Goal: Information Seeking & Learning: Learn about a topic

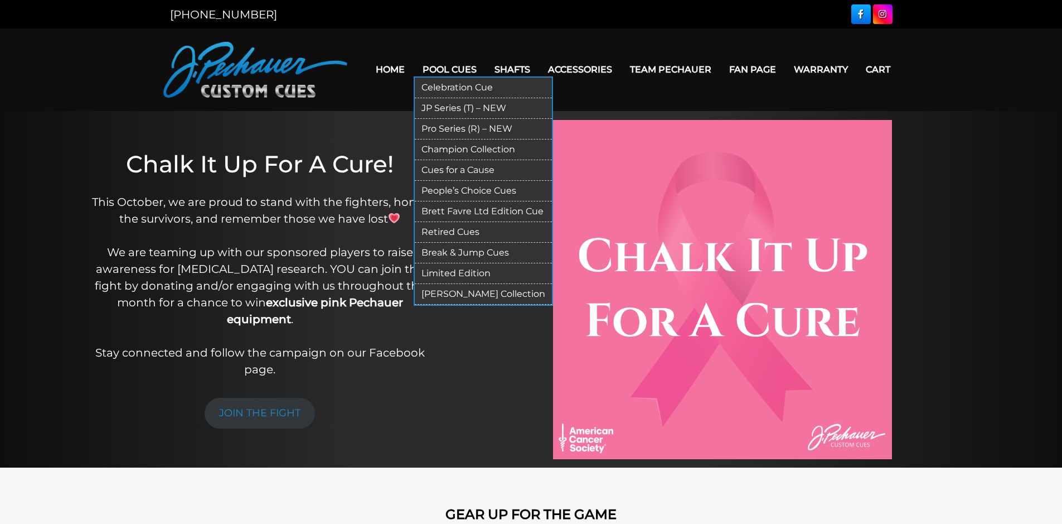
click at [414, 84] on link "Pool Cues" at bounding box center [450, 69] width 72 height 28
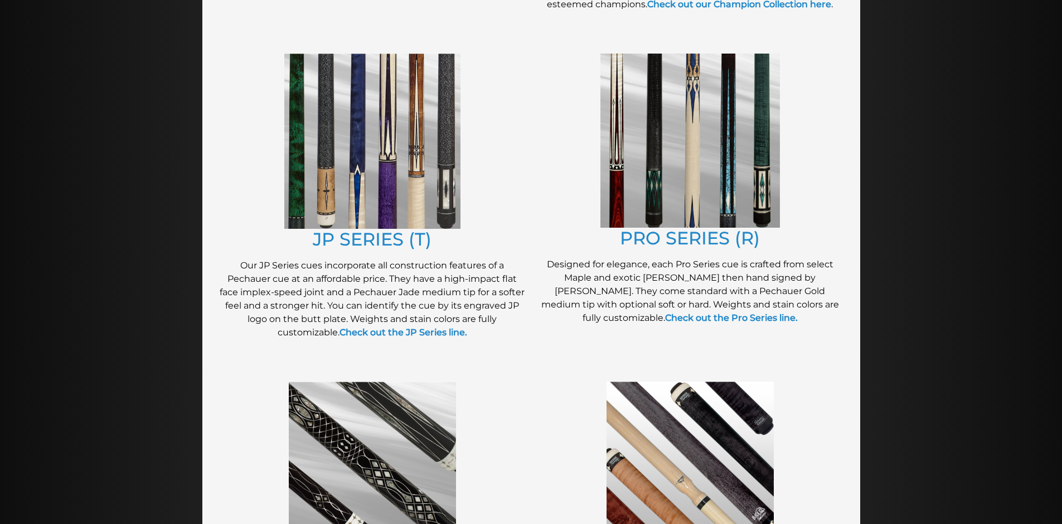
scroll to position [502, 0]
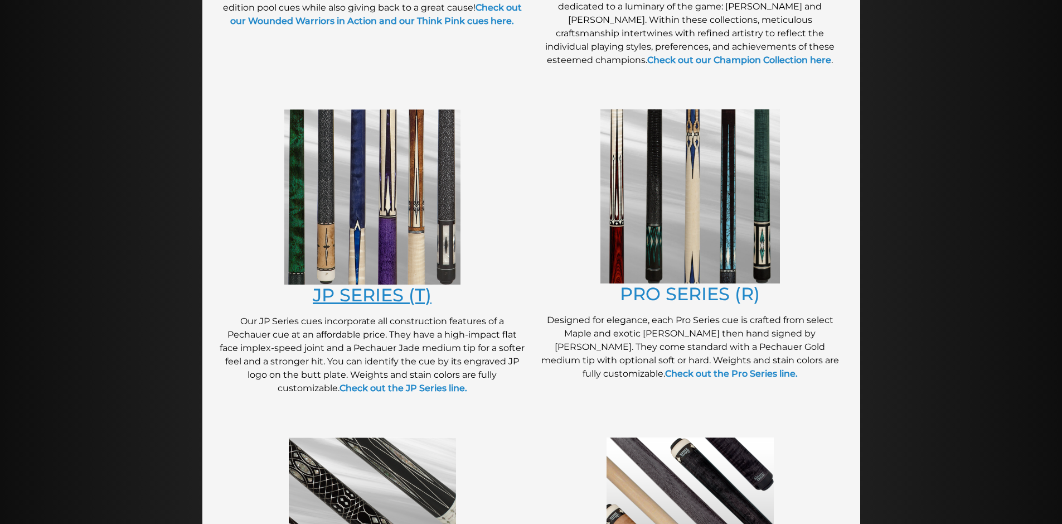
click at [401, 306] on link "JP SERIES (T)" at bounding box center [372, 295] width 119 height 22
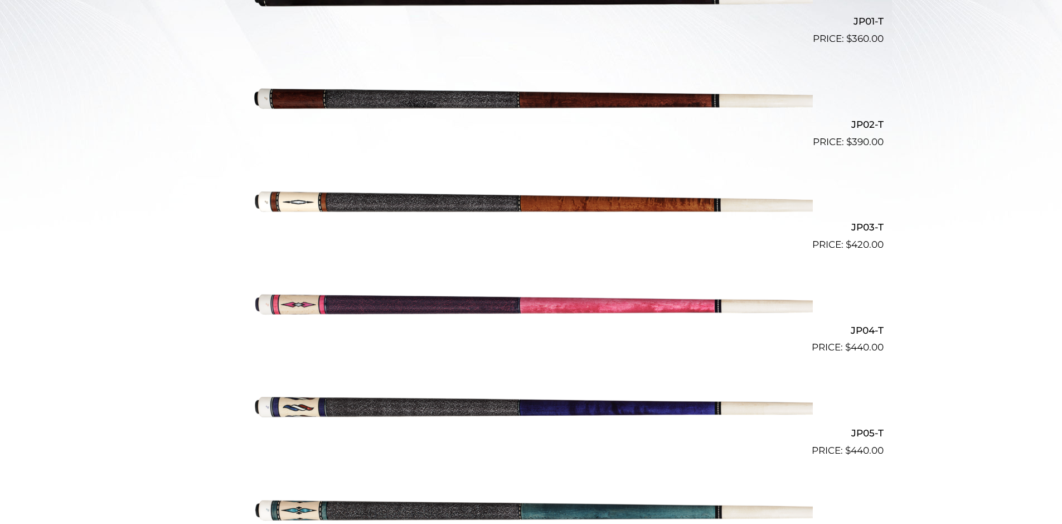
scroll to position [446, 0]
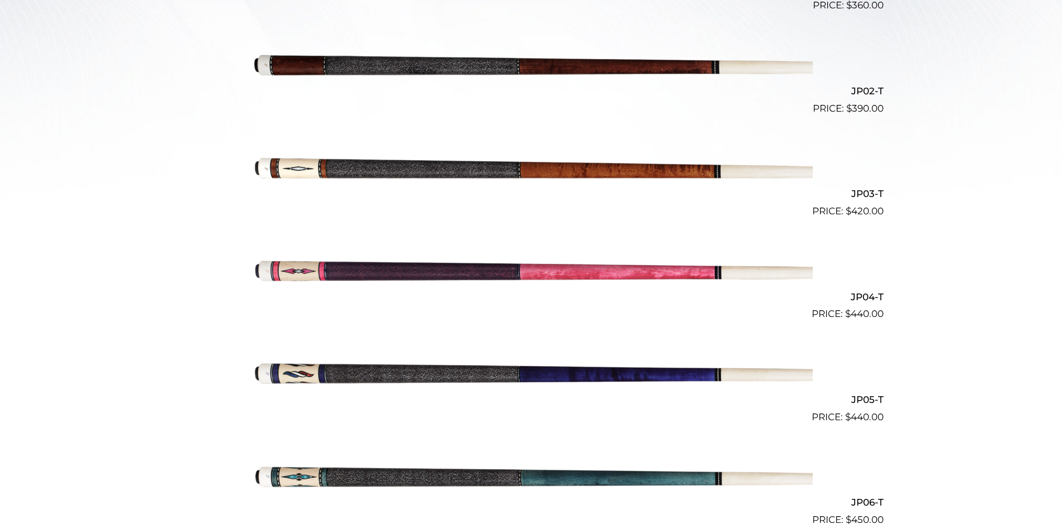
click at [544, 214] on img at bounding box center [531, 167] width 563 height 94
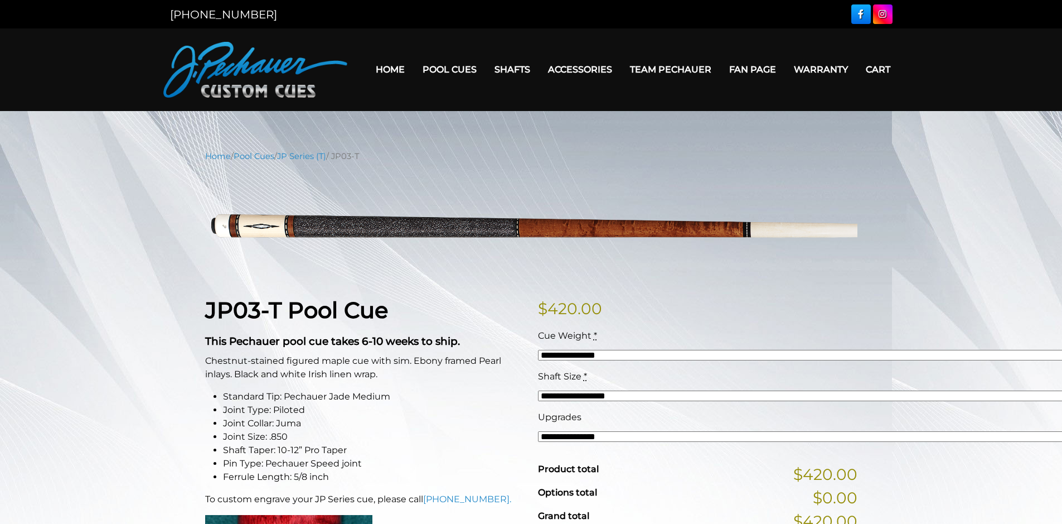
click at [0, 0] on span at bounding box center [0, 0] width 0 height 0
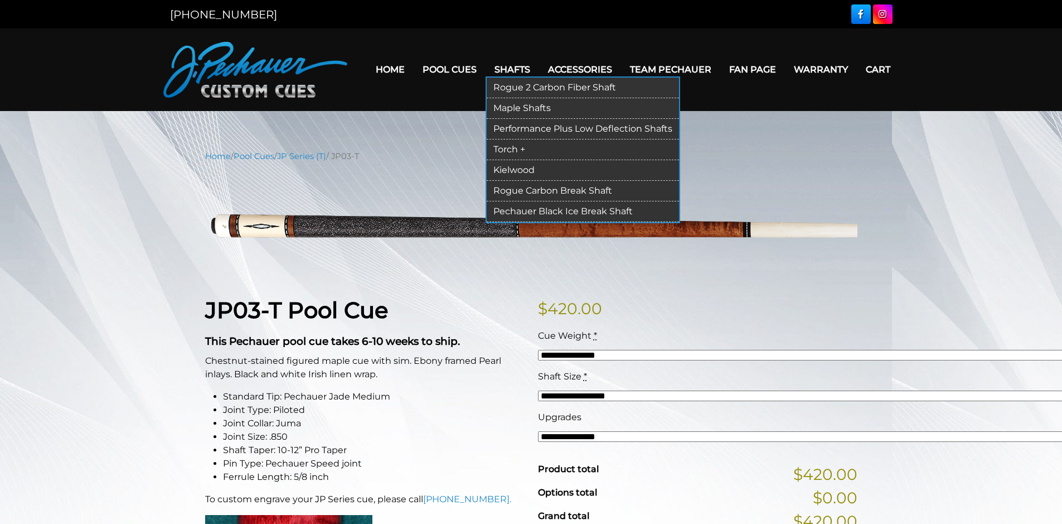
click at [486, 84] on link "Shafts" at bounding box center [513, 69] width 54 height 28
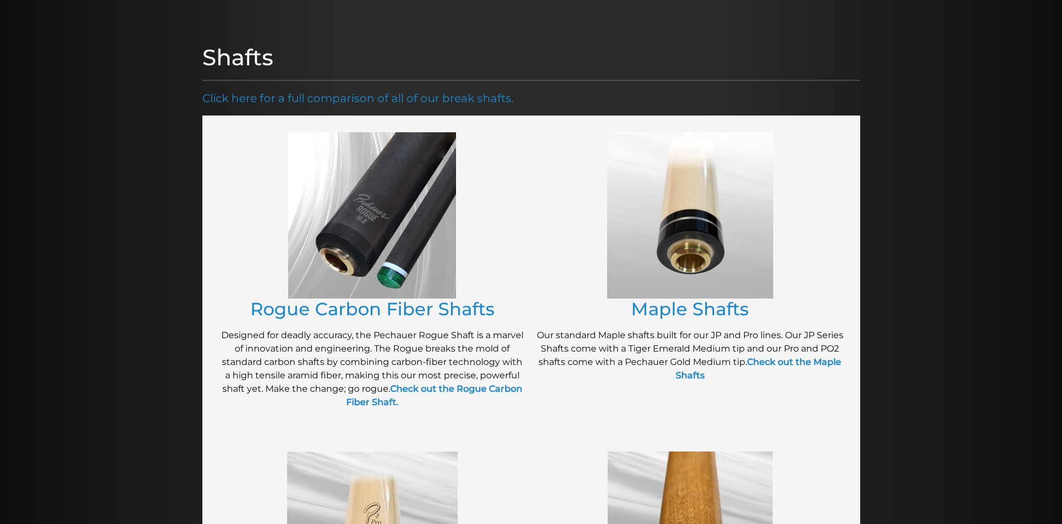
scroll to position [56, 0]
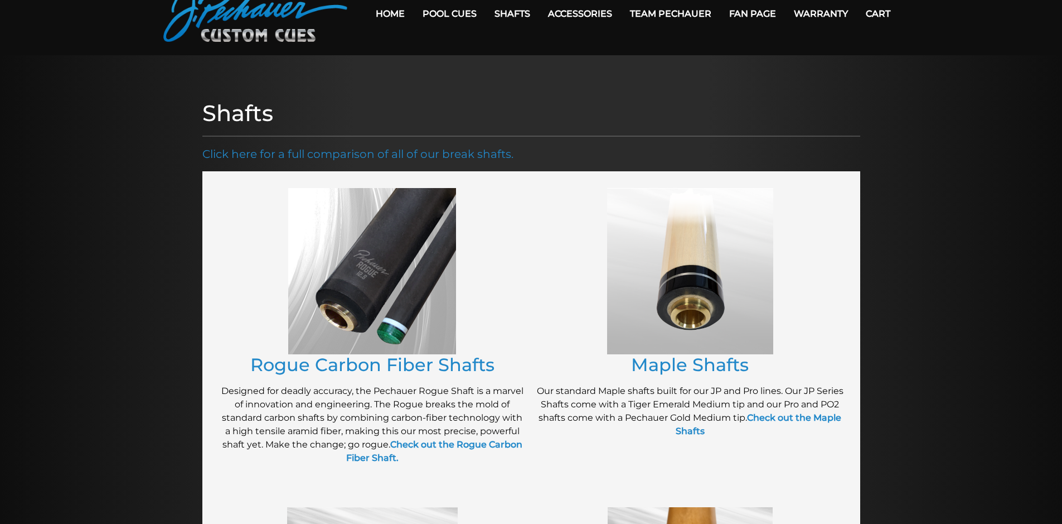
click at [367, 28] on link "Home" at bounding box center [390, 13] width 47 height 28
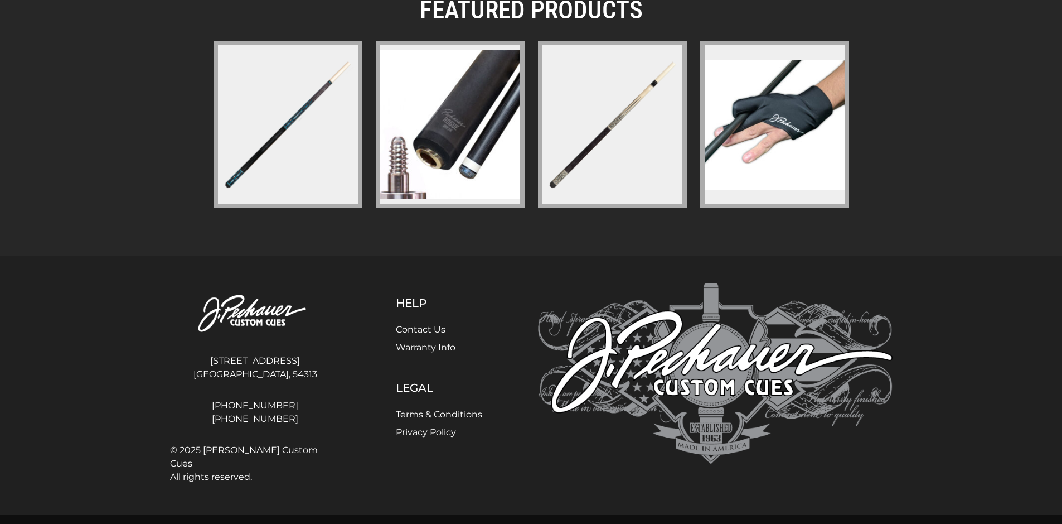
scroll to position [2312, 0]
